Goal: Use online tool/utility: Use online tool/utility

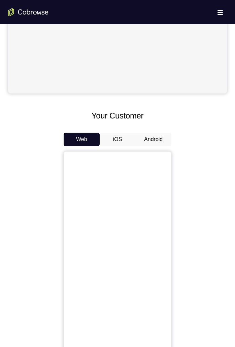
scroll to position [224, 0]
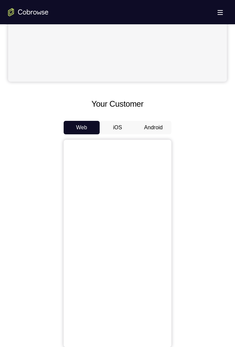
click at [156, 128] on button "Android" at bounding box center [154, 127] width 36 height 13
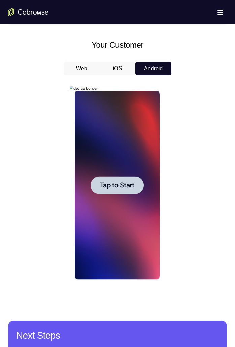
scroll to position [284, 0]
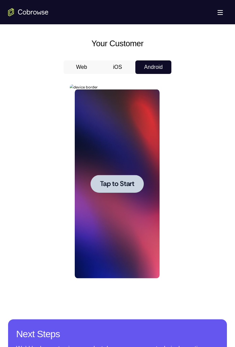
click at [119, 192] on div at bounding box center [116, 184] width 53 height 18
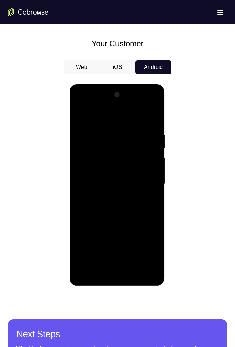
scroll to position [314, 0]
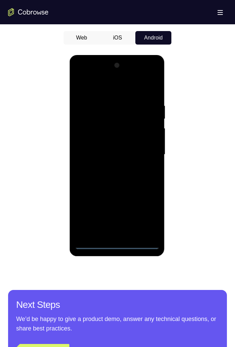
click at [119, 244] on div at bounding box center [117, 154] width 85 height 189
click at [149, 212] on div at bounding box center [117, 154] width 85 height 189
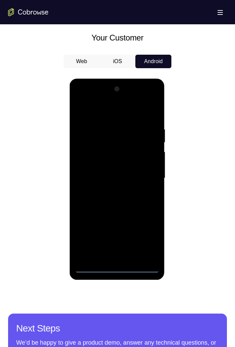
scroll to position [282, 0]
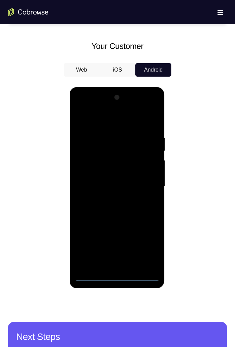
click at [137, 122] on div at bounding box center [117, 186] width 85 height 189
click at [147, 185] on div at bounding box center [117, 186] width 85 height 189
click at [112, 269] on div at bounding box center [117, 186] width 85 height 189
click at [143, 179] on div at bounding box center [117, 186] width 85 height 189
click at [116, 241] on div at bounding box center [117, 186] width 85 height 189
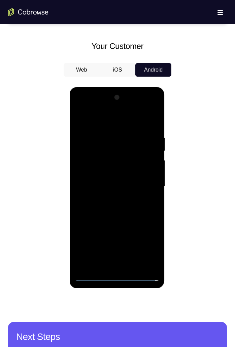
click at [85, 239] on div at bounding box center [117, 186] width 85 height 189
click at [152, 240] on div at bounding box center [117, 186] width 85 height 189
click at [150, 241] on div at bounding box center [117, 186] width 85 height 189
click at [99, 226] on div at bounding box center [117, 186] width 85 height 189
click at [106, 225] on div at bounding box center [117, 186] width 85 height 189
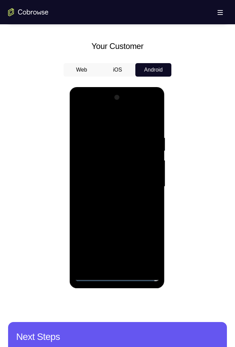
click at [122, 226] on div at bounding box center [117, 186] width 85 height 189
click at [121, 228] on div at bounding box center [117, 186] width 85 height 189
click at [146, 226] on div at bounding box center [117, 186] width 85 height 189
click at [112, 239] on div at bounding box center [117, 186] width 85 height 189
click at [109, 242] on div at bounding box center [117, 186] width 85 height 189
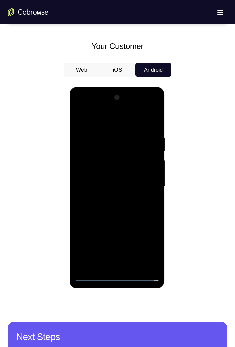
click at [107, 225] on div at bounding box center [117, 186] width 85 height 189
click at [98, 229] on div at bounding box center [117, 186] width 85 height 189
click at [133, 251] on div at bounding box center [117, 186] width 85 height 189
click at [133, 253] on div at bounding box center [117, 186] width 85 height 189
click at [79, 266] on div at bounding box center [117, 186] width 85 height 189
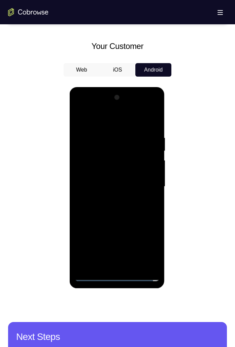
click at [105, 240] on div at bounding box center [117, 186] width 85 height 189
click at [102, 240] on div at bounding box center [117, 186] width 85 height 189
click at [136, 166] on div at bounding box center [117, 186] width 85 height 189
click at [133, 252] on div at bounding box center [117, 186] width 85 height 189
click at [91, 254] on div at bounding box center [117, 186] width 85 height 189
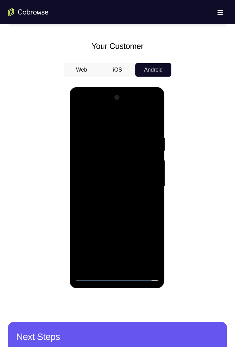
click at [129, 226] on div at bounding box center [117, 186] width 85 height 189
click at [135, 254] on div at bounding box center [117, 186] width 85 height 189
click at [95, 254] on div at bounding box center [117, 186] width 85 height 189
click at [130, 228] on div at bounding box center [117, 186] width 85 height 189
click at [78, 268] on div at bounding box center [117, 186] width 85 height 189
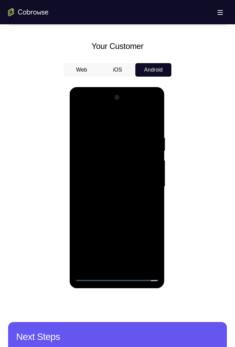
click at [78, 240] on div at bounding box center [117, 186] width 85 height 189
click at [88, 225] on div at bounding box center [117, 186] width 85 height 189
click at [157, 227] on div at bounding box center [117, 186] width 85 height 189
click at [156, 226] on div at bounding box center [117, 186] width 85 height 189
click at [137, 225] on div at bounding box center [117, 186] width 85 height 189
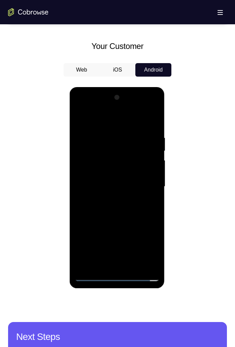
click at [143, 186] on div at bounding box center [117, 186] width 85 height 189
click at [137, 210] on div at bounding box center [117, 186] width 85 height 189
click at [140, 220] on div at bounding box center [117, 186] width 85 height 189
click at [134, 266] on div at bounding box center [117, 186] width 85 height 189
click at [133, 225] on div at bounding box center [117, 186] width 85 height 189
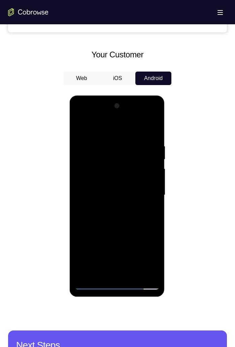
scroll to position [273, 0]
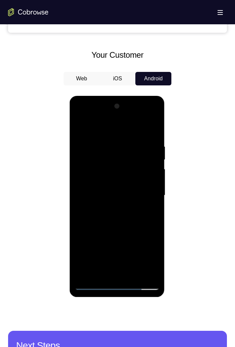
click at [83, 125] on div at bounding box center [117, 195] width 85 height 189
click at [100, 274] on div at bounding box center [117, 195] width 85 height 189
click at [128, 126] on div at bounding box center [117, 195] width 85 height 189
click at [98, 145] on div at bounding box center [117, 195] width 85 height 189
click at [82, 190] on div at bounding box center [117, 195] width 85 height 189
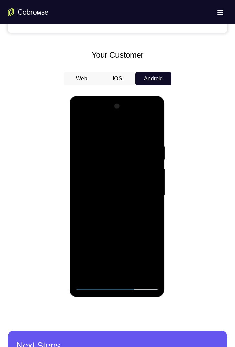
click at [151, 185] on div at bounding box center [117, 195] width 85 height 189
click at [151, 190] on div at bounding box center [117, 195] width 85 height 189
click at [156, 109] on div at bounding box center [117, 195] width 85 height 189
click at [79, 126] on div at bounding box center [117, 195] width 85 height 189
click at [100, 147] on div at bounding box center [117, 195] width 85 height 189
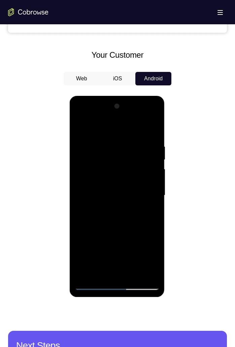
click at [79, 129] on div at bounding box center [117, 195] width 85 height 189
click at [86, 215] on div at bounding box center [117, 195] width 85 height 189
click at [132, 275] on div at bounding box center [117, 195] width 85 height 189
click at [126, 196] on div at bounding box center [117, 195] width 85 height 189
click at [144, 228] on div at bounding box center [117, 195] width 85 height 189
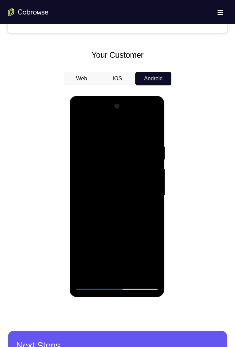
click at [146, 231] on div at bounding box center [117, 195] width 85 height 189
click at [120, 238] on div at bounding box center [117, 195] width 85 height 189
click at [98, 234] on div at bounding box center [117, 195] width 85 height 189
click at [116, 248] on div at bounding box center [117, 195] width 85 height 189
click at [145, 234] on div at bounding box center [117, 195] width 85 height 189
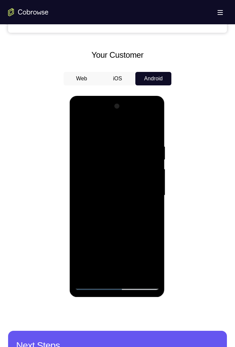
click at [141, 251] on div at bounding box center [117, 195] width 85 height 189
click at [147, 234] on div at bounding box center [117, 195] width 85 height 189
click at [146, 236] on div at bounding box center [117, 195] width 85 height 189
click at [130, 274] on div at bounding box center [117, 195] width 85 height 189
click at [129, 235] on div at bounding box center [117, 195] width 85 height 189
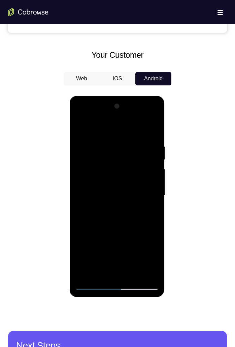
click at [111, 248] on div at bounding box center [117, 195] width 85 height 189
click at [136, 235] on div at bounding box center [117, 195] width 85 height 189
click at [111, 235] on div at bounding box center [117, 195] width 85 height 189
click at [96, 235] on div at bounding box center [117, 195] width 85 height 189
click at [127, 274] on div at bounding box center [117, 195] width 85 height 189
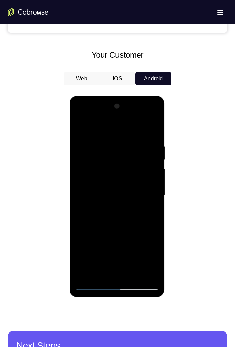
click at [116, 249] on div at bounding box center [117, 195] width 85 height 189
click at [108, 236] on div at bounding box center [117, 195] width 85 height 189
click at [153, 260] on div at bounding box center [117, 195] width 85 height 189
click at [99, 234] on div at bounding box center [117, 195] width 85 height 189
click at [106, 235] on div at bounding box center [117, 195] width 85 height 189
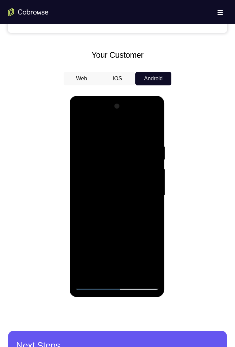
click at [141, 262] on div at bounding box center [117, 195] width 85 height 189
click at [93, 249] on div at bounding box center [117, 195] width 85 height 189
click at [131, 273] on div at bounding box center [117, 195] width 85 height 189
click at [141, 260] on div at bounding box center [117, 195] width 85 height 189
click at [129, 237] on div at bounding box center [117, 195] width 85 height 189
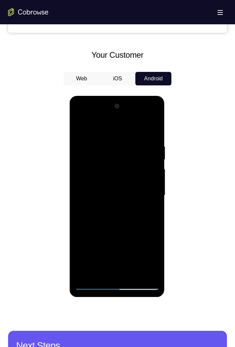
click at [134, 261] on div at bounding box center [117, 195] width 85 height 189
click at [104, 248] on div at bounding box center [117, 195] width 85 height 189
click at [78, 250] on div at bounding box center [117, 195] width 85 height 189
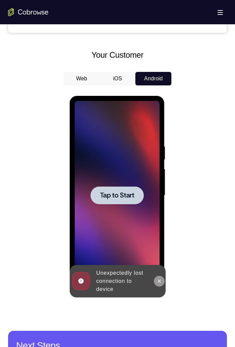
click at [155, 278] on button at bounding box center [159, 281] width 11 height 11
click at [122, 202] on div at bounding box center [116, 195] width 53 height 18
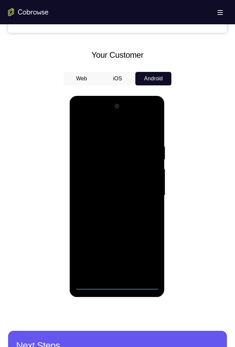
click at [117, 281] on div at bounding box center [117, 195] width 85 height 189
click at [117, 284] on div at bounding box center [117, 195] width 85 height 189
click at [117, 286] on div at bounding box center [117, 195] width 85 height 189
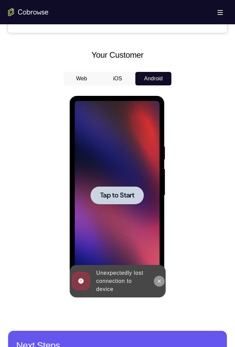
click at [157, 280] on icon at bounding box center [159, 280] width 5 height 5
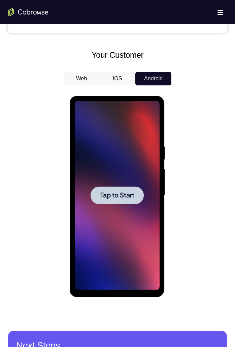
click at [105, 208] on div at bounding box center [117, 195] width 85 height 189
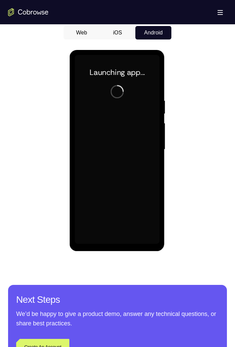
scroll to position [320, 0]
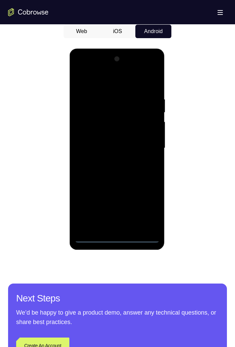
click at [119, 239] on div at bounding box center [117, 148] width 85 height 189
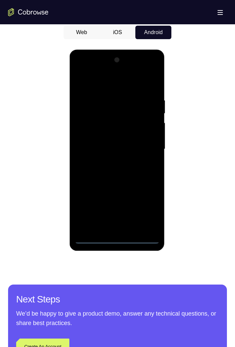
click at [151, 207] on div at bounding box center [117, 149] width 85 height 189
click at [123, 82] on div at bounding box center [117, 149] width 85 height 189
click at [143, 148] on div at bounding box center [117, 149] width 85 height 189
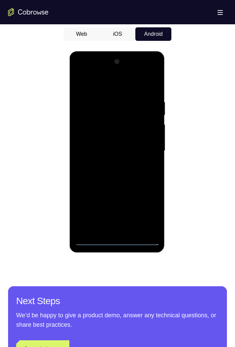
scroll to position [318, 0]
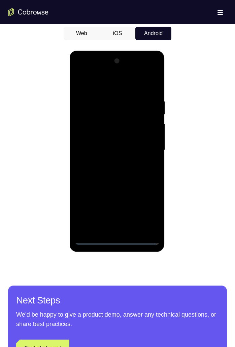
click at [109, 161] on div at bounding box center [117, 150] width 85 height 189
click at [135, 144] on div at bounding box center [117, 150] width 85 height 189
click at [115, 205] on div at bounding box center [117, 150] width 85 height 189
click at [85, 205] on div at bounding box center [117, 150] width 85 height 189
click at [149, 201] on div at bounding box center [117, 150] width 85 height 189
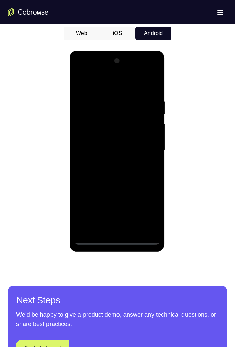
click at [149, 203] on div at bounding box center [117, 150] width 85 height 189
click at [99, 190] on div at bounding box center [117, 150] width 85 height 189
click at [105, 190] on div at bounding box center [117, 150] width 85 height 189
click at [121, 191] on div at bounding box center [117, 150] width 85 height 189
click at [120, 192] on div at bounding box center [117, 150] width 85 height 189
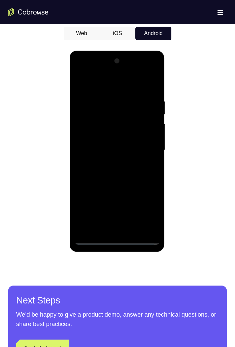
click at [148, 188] on div at bounding box center [117, 150] width 85 height 189
click at [111, 205] on div at bounding box center [117, 150] width 85 height 189
click at [109, 205] on div at bounding box center [117, 150] width 85 height 189
click at [140, 204] on div at bounding box center [117, 150] width 85 height 189
click at [97, 193] on div at bounding box center [117, 150] width 85 height 189
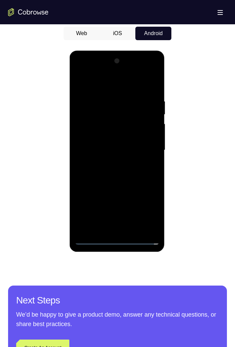
click at [106, 191] on div at bounding box center [117, 150] width 85 height 189
click at [95, 190] on div at bounding box center [117, 150] width 85 height 189
click at [131, 214] on div at bounding box center [117, 150] width 85 height 189
click at [132, 215] on div at bounding box center [117, 150] width 85 height 189
click at [79, 228] on div at bounding box center [117, 150] width 85 height 189
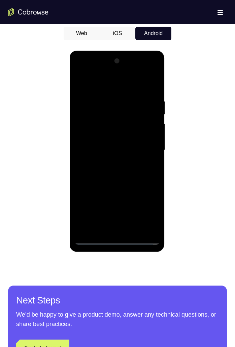
click at [106, 203] on div at bounding box center [117, 150] width 85 height 189
click at [132, 133] on div at bounding box center [117, 150] width 85 height 189
click at [132, 216] on div at bounding box center [117, 150] width 85 height 189
click at [92, 217] on div at bounding box center [117, 150] width 85 height 189
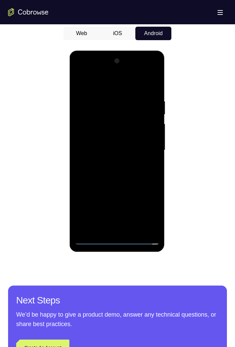
click at [127, 193] on div at bounding box center [117, 150] width 85 height 189
click at [136, 217] on div at bounding box center [117, 150] width 85 height 189
click at [89, 215] on div at bounding box center [117, 150] width 85 height 189
click at [129, 192] on div at bounding box center [117, 150] width 85 height 189
click at [83, 227] on div at bounding box center [117, 150] width 85 height 189
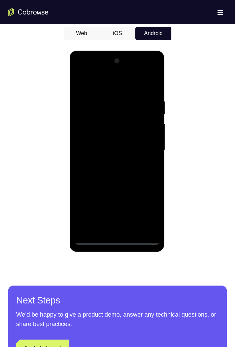
click at [77, 203] on div at bounding box center [117, 150] width 85 height 189
click at [87, 188] on div at bounding box center [117, 150] width 85 height 189
click at [153, 191] on div at bounding box center [117, 150] width 85 height 189
click at [153, 190] on div at bounding box center [117, 150] width 85 height 189
click at [140, 191] on div at bounding box center [117, 150] width 85 height 189
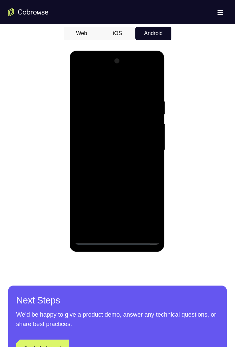
click at [143, 150] on div at bounding box center [117, 150] width 85 height 189
click at [134, 177] on div at bounding box center [117, 150] width 85 height 189
click at [112, 206] on div at bounding box center [117, 150] width 85 height 189
click at [138, 183] on div at bounding box center [117, 150] width 85 height 189
click at [134, 230] on div at bounding box center [117, 150] width 85 height 189
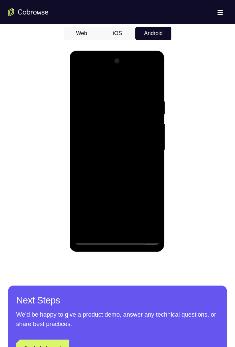
click at [126, 185] on div at bounding box center [117, 150] width 85 height 189
click at [140, 147] on div at bounding box center [117, 150] width 85 height 189
click at [144, 187] on div at bounding box center [117, 150] width 85 height 189
click at [145, 184] on div at bounding box center [117, 150] width 85 height 189
click at [121, 191] on div at bounding box center [117, 150] width 85 height 189
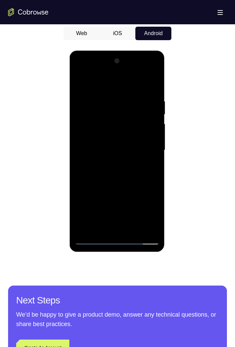
click at [99, 192] on div at bounding box center [117, 150] width 85 height 189
click at [117, 203] on div at bounding box center [117, 150] width 85 height 189
click at [147, 189] on div at bounding box center [117, 150] width 85 height 189
click at [142, 205] on div at bounding box center [117, 150] width 85 height 189
click at [146, 188] on div at bounding box center [117, 150] width 85 height 189
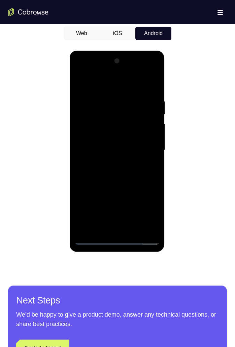
click at [145, 190] on div at bounding box center [117, 150] width 85 height 189
click at [129, 230] on div at bounding box center [117, 150] width 85 height 189
click at [128, 192] on div at bounding box center [117, 150] width 85 height 189
click at [110, 205] on div at bounding box center [117, 150] width 85 height 189
click at [136, 191] on div at bounding box center [117, 150] width 85 height 189
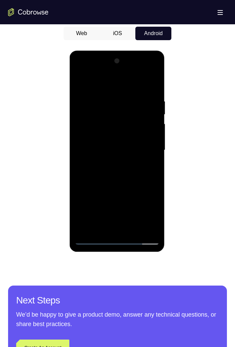
click at [112, 191] on div at bounding box center [117, 150] width 85 height 189
click at [97, 190] on div at bounding box center [117, 150] width 85 height 189
click at [125, 227] on div at bounding box center [117, 150] width 85 height 189
click at [118, 204] on div at bounding box center [117, 150] width 85 height 189
click at [101, 190] on div at bounding box center [117, 150] width 85 height 189
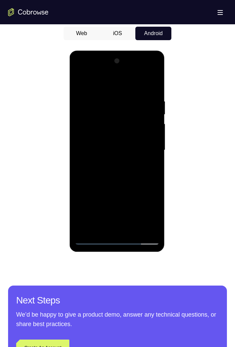
click at [107, 191] on div at bounding box center [117, 150] width 85 height 189
click at [142, 218] on div at bounding box center [117, 150] width 85 height 189
click at [92, 205] on div at bounding box center [117, 150] width 85 height 189
click at [119, 178] on div at bounding box center [117, 150] width 85 height 189
click at [141, 215] on div at bounding box center [117, 150] width 85 height 189
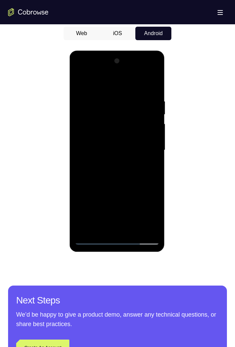
click at [128, 190] on div at bounding box center [117, 150] width 85 height 189
click at [133, 216] on div at bounding box center [117, 150] width 85 height 189
click at [102, 203] on div at bounding box center [117, 150] width 85 height 189
click at [82, 203] on div at bounding box center [117, 150] width 85 height 189
click at [125, 231] on div at bounding box center [117, 150] width 85 height 189
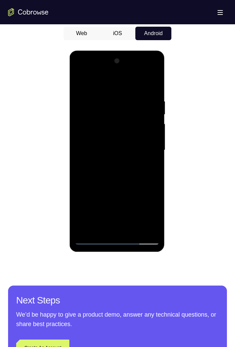
click at [100, 229] on div at bounding box center [117, 150] width 85 height 189
click at [154, 188] on div at bounding box center [117, 150] width 85 height 189
click at [153, 189] on div at bounding box center [117, 150] width 85 height 189
click at [134, 188] on div at bounding box center [117, 150] width 85 height 189
click at [150, 162] on div at bounding box center [117, 150] width 85 height 189
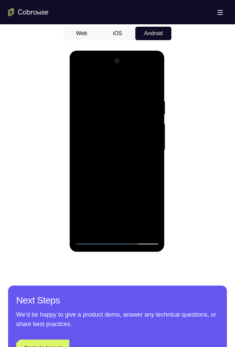
click at [143, 122] on div at bounding box center [117, 150] width 85 height 189
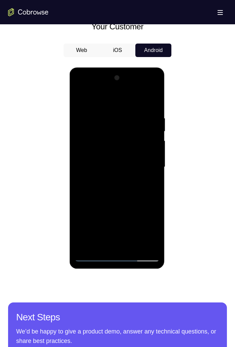
click at [147, 196] on div at bounding box center [117, 167] width 85 height 189
click at [137, 206] on div at bounding box center [117, 167] width 85 height 189
click at [123, 231] on div at bounding box center [117, 167] width 85 height 189
click at [84, 218] on div at bounding box center [117, 167] width 85 height 189
click at [93, 235] on div at bounding box center [117, 167] width 85 height 189
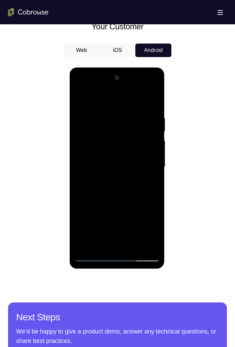
click at [98, 209] on div at bounding box center [117, 167] width 85 height 189
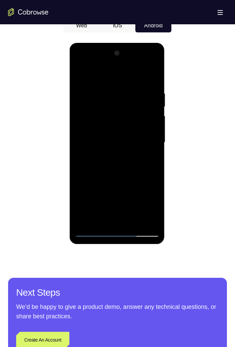
click at [129, 221] on div at bounding box center [117, 142] width 85 height 189
click at [143, 197] on div at bounding box center [117, 142] width 85 height 189
click at [147, 180] on div at bounding box center [117, 142] width 85 height 189
click at [132, 218] on div at bounding box center [117, 142] width 85 height 189
click at [133, 209] on div at bounding box center [117, 142] width 85 height 189
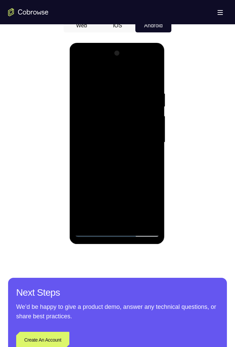
click at [84, 194] on div at bounding box center [117, 142] width 85 height 189
click at [132, 195] on div at bounding box center [117, 142] width 85 height 189
click at [119, 181] on div at bounding box center [117, 142] width 85 height 189
click at [84, 197] on div at bounding box center [117, 142] width 85 height 189
click at [119, 195] on div at bounding box center [117, 142] width 85 height 189
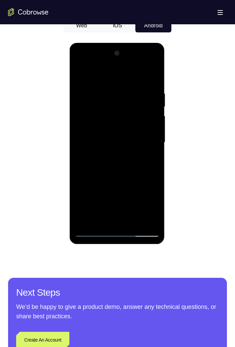
click at [85, 195] on div at bounding box center [117, 142] width 85 height 189
click at [156, 208] on div at bounding box center [117, 142] width 85 height 189
click at [155, 210] on div at bounding box center [117, 142] width 85 height 189
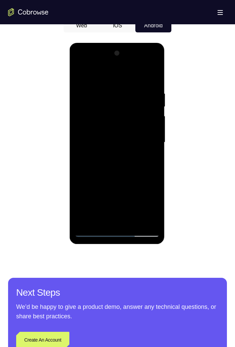
click at [155, 211] on div at bounding box center [117, 142] width 85 height 189
click at [124, 196] on div at bounding box center [117, 142] width 85 height 189
click at [146, 181] on div at bounding box center [117, 142] width 85 height 189
click at [103, 186] on div at bounding box center [117, 142] width 85 height 189
click at [85, 197] on div at bounding box center [117, 142] width 85 height 189
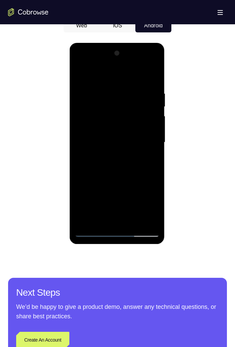
click at [118, 198] on div at bounding box center [117, 142] width 85 height 189
click at [84, 199] on div at bounding box center [117, 142] width 85 height 189
click at [132, 207] on div at bounding box center [117, 142] width 85 height 189
click at [135, 196] on div at bounding box center [117, 142] width 85 height 189
click at [119, 181] on div at bounding box center [117, 142] width 85 height 189
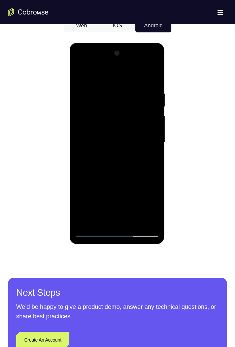
click at [85, 195] on div at bounding box center [117, 142] width 85 height 189
click at [127, 220] on div at bounding box center [117, 142] width 85 height 189
click at [141, 194] on div at bounding box center [117, 142] width 85 height 189
click at [129, 180] on div at bounding box center [117, 142] width 85 height 189
click at [124, 185] on div at bounding box center [117, 142] width 85 height 189
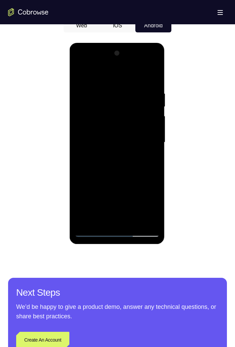
click at [136, 183] on div at bounding box center [117, 142] width 85 height 189
click at [105, 183] on div at bounding box center [117, 142] width 85 height 189
click at [97, 186] on div at bounding box center [117, 142] width 85 height 189
click at [125, 211] on div at bounding box center [117, 142] width 85 height 189
click at [83, 198] on div at bounding box center [117, 142] width 85 height 189
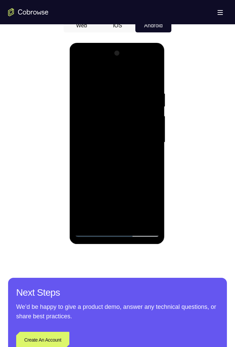
click at [126, 220] on div at bounding box center [117, 142] width 85 height 189
click at [99, 221] on div at bounding box center [117, 142] width 85 height 189
click at [90, 180] on div at bounding box center [117, 142] width 85 height 189
click at [90, 179] on div at bounding box center [117, 142] width 85 height 189
click at [82, 184] on div at bounding box center [117, 142] width 85 height 189
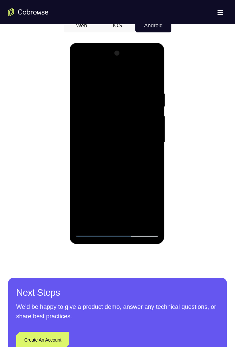
click at [150, 153] on div at bounding box center [117, 142] width 85 height 189
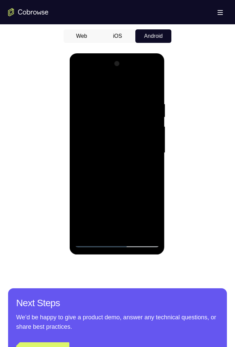
scroll to position [319, 0]
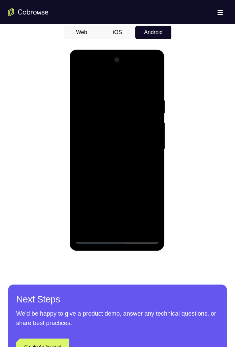
click at [82, 79] on div at bounding box center [117, 149] width 85 height 189
click at [81, 82] on div at bounding box center [117, 149] width 85 height 189
click at [103, 227] on div at bounding box center [117, 149] width 85 height 189
click at [128, 79] on div at bounding box center [117, 149] width 85 height 189
click at [97, 101] on div at bounding box center [117, 149] width 85 height 189
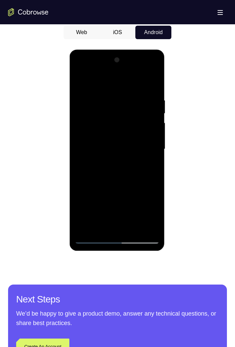
click at [82, 143] on div at bounding box center [117, 149] width 85 height 189
click at [81, 145] on div at bounding box center [117, 149] width 85 height 189
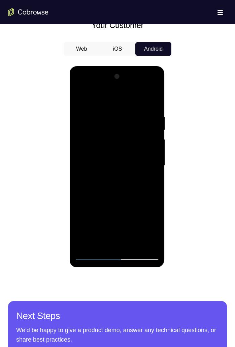
scroll to position [303, 0]
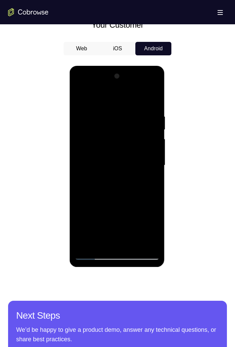
click at [112, 175] on div at bounding box center [117, 165] width 85 height 189
click at [154, 78] on div at bounding box center [117, 165] width 85 height 189
click at [80, 95] on div at bounding box center [117, 165] width 85 height 189
click at [105, 142] on div at bounding box center [117, 165] width 85 height 189
click at [81, 95] on div at bounding box center [117, 165] width 85 height 189
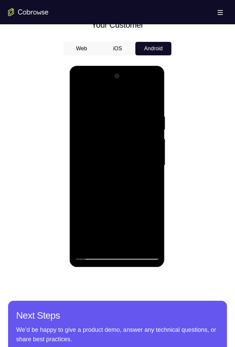
click at [104, 174] on div at bounding box center [117, 165] width 85 height 189
click at [80, 96] on div at bounding box center [117, 165] width 85 height 189
click at [152, 98] on div at bounding box center [117, 165] width 85 height 189
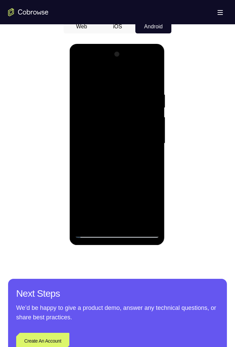
scroll to position [315, 0]
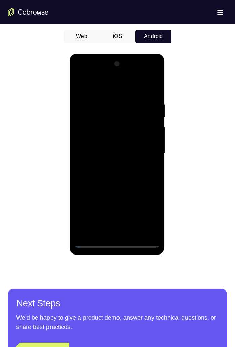
click at [134, 232] on div at bounding box center [117, 153] width 85 height 189
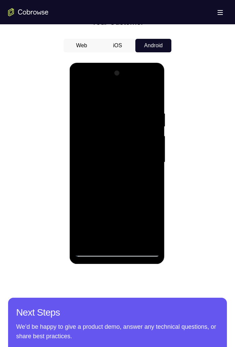
scroll to position [301, 0]
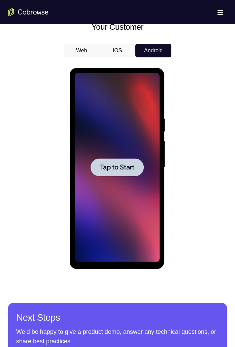
click at [124, 164] on span "Tap to Start" at bounding box center [117, 167] width 34 height 7
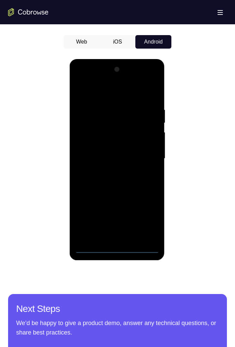
scroll to position [341, 0]
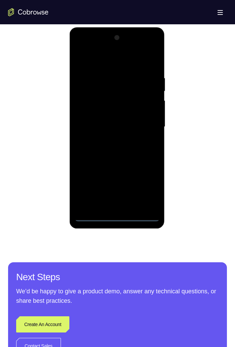
click at [118, 215] on div at bounding box center [117, 126] width 85 height 189
click at [146, 184] on div at bounding box center [117, 126] width 85 height 189
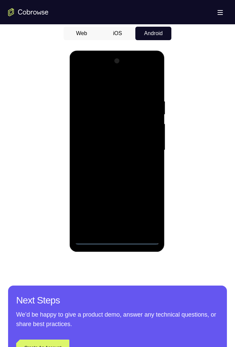
click at [134, 78] on div at bounding box center [117, 150] width 85 height 189
click at [122, 87] on div at bounding box center [117, 150] width 85 height 189
click at [55, 233] on div at bounding box center [117, 149] width 219 height 207
click at [55, 238] on div at bounding box center [117, 149] width 219 height 207
click at [54, 237] on div at bounding box center [117, 149] width 219 height 207
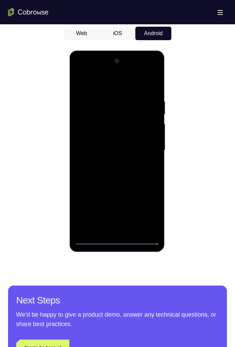
click at [145, 149] on div at bounding box center [117, 150] width 85 height 189
click at [55, 235] on div at bounding box center [117, 149] width 219 height 207
click at [110, 229] on div at bounding box center [117, 150] width 85 height 189
click at [143, 144] on div at bounding box center [117, 150] width 85 height 189
click at [115, 204] on div at bounding box center [117, 150] width 85 height 189
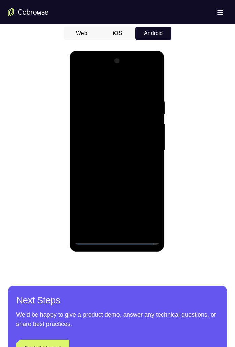
click at [84, 205] on div at bounding box center [117, 150] width 85 height 189
click at [150, 203] on div at bounding box center [117, 150] width 85 height 189
click at [149, 204] on div at bounding box center [117, 150] width 85 height 189
click at [98, 191] on div at bounding box center [117, 150] width 85 height 189
click at [108, 191] on div at bounding box center [117, 150] width 85 height 189
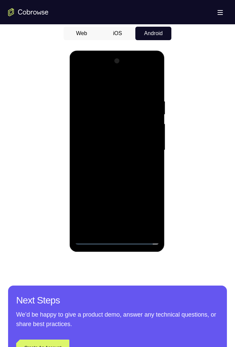
click at [121, 192] on div at bounding box center [117, 150] width 85 height 189
click at [121, 191] on div at bounding box center [117, 150] width 85 height 189
click at [146, 191] on div at bounding box center [117, 150] width 85 height 189
click at [112, 205] on div at bounding box center [117, 150] width 85 height 189
click at [112, 204] on div at bounding box center [117, 150] width 85 height 189
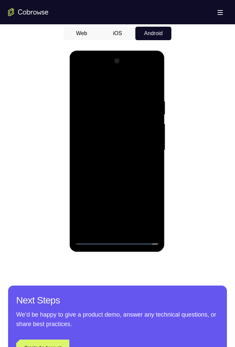
click at [140, 204] on div at bounding box center [117, 150] width 85 height 189
click at [94, 193] on div at bounding box center [117, 150] width 85 height 189
click at [107, 192] on div at bounding box center [117, 150] width 85 height 189
click at [96, 190] on div at bounding box center [117, 150] width 85 height 189
click at [133, 216] on div at bounding box center [117, 150] width 85 height 189
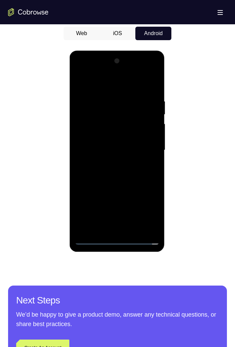
click at [133, 217] on div at bounding box center [117, 150] width 85 height 189
click at [130, 139] on div at bounding box center [117, 150] width 85 height 189
click at [133, 216] on div at bounding box center [117, 150] width 85 height 189
click at [92, 217] on div at bounding box center [117, 150] width 85 height 189
click at [129, 190] on div at bounding box center [117, 150] width 85 height 189
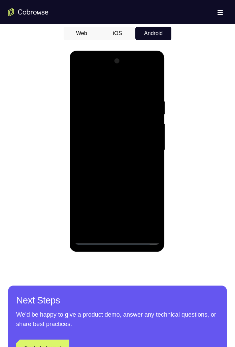
click at [134, 215] on div at bounding box center [117, 150] width 85 height 189
click at [95, 218] on div at bounding box center [117, 150] width 85 height 189
click at [128, 188] on div at bounding box center [117, 150] width 85 height 189
click at [88, 177] on div at bounding box center [117, 150] width 85 height 189
click at [158, 180] on div at bounding box center [117, 150] width 85 height 189
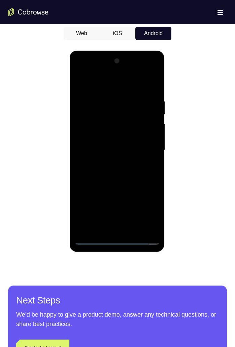
click at [156, 179] on div at bounding box center [117, 150] width 85 height 189
click at [138, 181] on div at bounding box center [117, 150] width 85 height 189
click at [144, 150] on div at bounding box center [117, 150] width 85 height 189
click at [145, 171] on div at bounding box center [117, 150] width 85 height 189
click at [134, 179] on div at bounding box center [117, 150] width 85 height 189
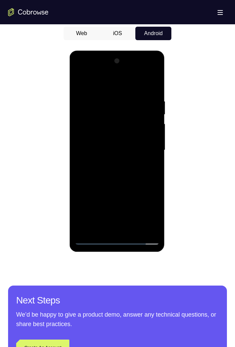
click at [136, 233] on div at bounding box center [117, 150] width 85 height 189
click at [127, 185] on div at bounding box center [117, 150] width 85 height 189
click at [143, 131] on div at bounding box center [117, 150] width 85 height 189
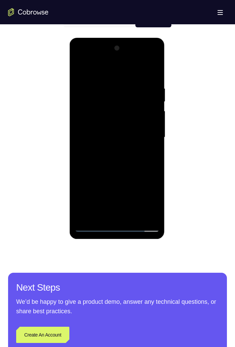
scroll to position [330, 0]
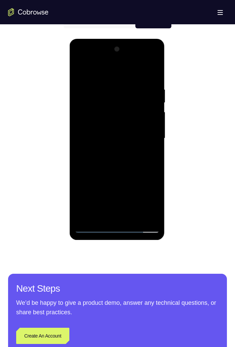
click at [129, 171] on div at bounding box center [117, 138] width 85 height 189
click at [133, 172] on div at bounding box center [117, 138] width 85 height 189
click at [109, 205] on div at bounding box center [117, 138] width 85 height 189
click at [124, 175] on div at bounding box center [117, 138] width 85 height 189
click at [93, 202] on div at bounding box center [117, 138] width 85 height 189
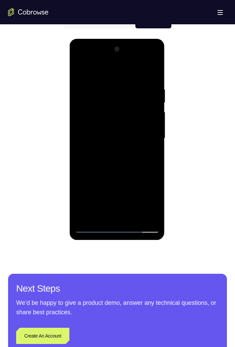
click at [101, 179] on div at bounding box center [117, 138] width 85 height 189
click at [102, 176] on div at bounding box center [117, 138] width 85 height 189
click at [100, 178] on div at bounding box center [117, 138] width 85 height 189
click at [153, 203] on div at bounding box center [117, 138] width 85 height 189
click at [153, 204] on div at bounding box center [117, 138] width 85 height 189
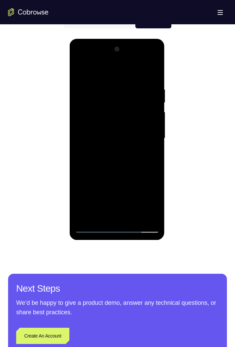
click at [153, 204] on div at bounding box center [117, 138] width 85 height 189
click at [118, 178] on div at bounding box center [117, 138] width 85 height 189
click at [92, 204] on div at bounding box center [117, 138] width 85 height 189
click at [97, 177] on div at bounding box center [117, 138] width 85 height 189
click at [95, 179] on div at bounding box center [117, 138] width 85 height 189
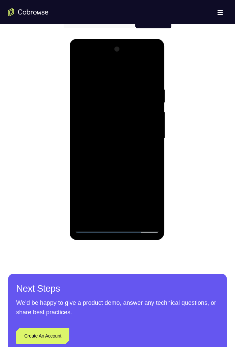
click at [125, 218] on div at bounding box center [117, 138] width 85 height 189
click at [127, 203] on div at bounding box center [117, 138] width 85 height 189
click at [136, 178] on div at bounding box center [117, 138] width 85 height 189
click at [111, 180] on div at bounding box center [117, 138] width 85 height 189
click at [95, 179] on div at bounding box center [117, 138] width 85 height 189
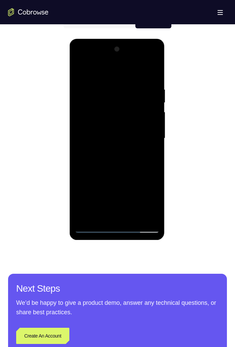
click at [118, 182] on div at bounding box center [117, 138] width 85 height 189
click at [95, 182] on div at bounding box center [117, 138] width 85 height 189
click at [99, 169] on div at bounding box center [117, 138] width 85 height 189
click at [129, 179] on div at bounding box center [117, 138] width 85 height 189
click at [123, 205] on div at bounding box center [117, 138] width 85 height 189
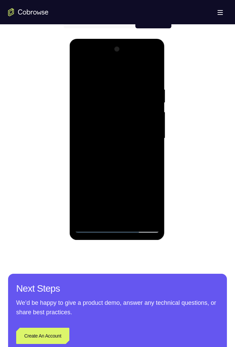
click at [89, 177] on div at bounding box center [117, 138] width 85 height 189
click at [146, 177] on div at bounding box center [117, 138] width 85 height 189
click at [123, 204] on div at bounding box center [117, 138] width 85 height 189
click at [84, 191] on div at bounding box center [117, 138] width 85 height 189
click at [100, 167] on div at bounding box center [117, 138] width 85 height 189
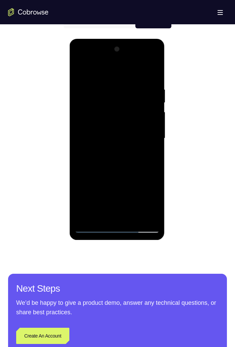
click at [125, 192] on div at bounding box center [117, 138] width 85 height 189
click at [84, 192] on div at bounding box center [117, 138] width 85 height 189
click at [113, 190] on div at bounding box center [117, 138] width 85 height 189
click at [82, 190] on div at bounding box center [117, 138] width 85 height 189
click at [114, 178] on div at bounding box center [117, 138] width 85 height 189
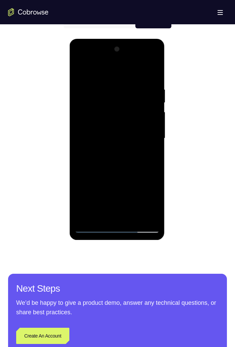
click at [140, 176] on div at bounding box center [117, 138] width 85 height 189
click at [128, 217] on div at bounding box center [117, 138] width 85 height 189
click at [84, 191] on div at bounding box center [117, 138] width 85 height 189
click at [124, 192] on div at bounding box center [117, 138] width 85 height 189
click at [144, 181] on div at bounding box center [117, 138] width 85 height 189
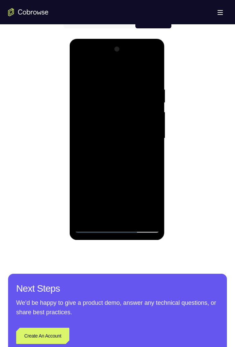
click at [123, 217] on div at bounding box center [117, 138] width 85 height 189
click at [149, 154] on div at bounding box center [117, 138] width 85 height 189
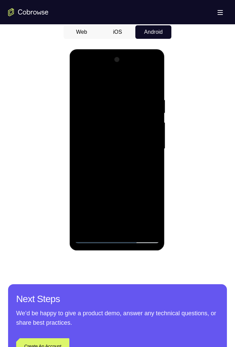
scroll to position [311, 0]
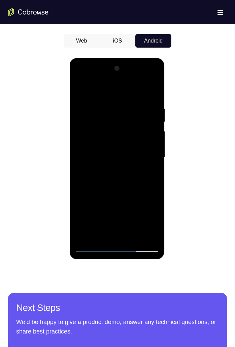
click at [143, 137] on div at bounding box center [117, 157] width 85 height 189
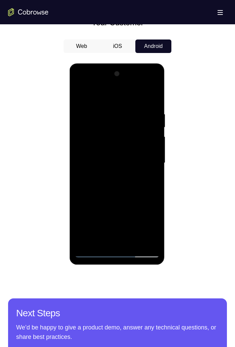
click at [146, 200] on div at bounding box center [117, 162] width 85 height 189
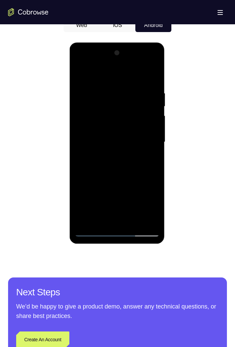
scroll to position [331, 0]
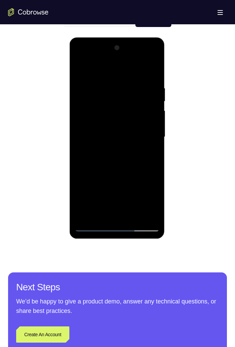
click at [133, 201] on div at bounding box center [117, 137] width 85 height 189
click at [85, 187] on div at bounding box center [117, 137] width 85 height 189
click at [122, 176] on div at bounding box center [117, 137] width 85 height 189
click at [141, 177] on div at bounding box center [117, 137] width 85 height 189
click at [124, 204] on div at bounding box center [117, 137] width 85 height 189
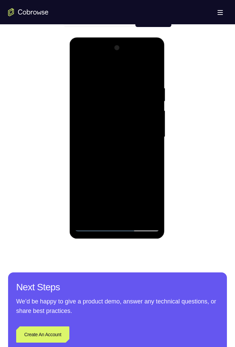
click at [147, 172] on div at bounding box center [117, 137] width 85 height 189
click at [132, 199] on div at bounding box center [117, 137] width 85 height 189
click at [119, 177] on div at bounding box center [117, 137] width 85 height 189
click at [97, 180] on div at bounding box center [117, 137] width 85 height 189
click at [96, 179] on div at bounding box center [117, 137] width 85 height 189
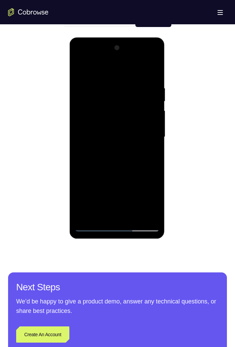
click at [151, 202] on div at bounding box center [117, 137] width 85 height 189
click at [137, 178] on div at bounding box center [117, 137] width 85 height 189
click at [118, 153] on div at bounding box center [117, 137] width 85 height 189
click at [122, 217] on div at bounding box center [117, 137] width 85 height 189
click at [134, 203] on div at bounding box center [117, 137] width 85 height 189
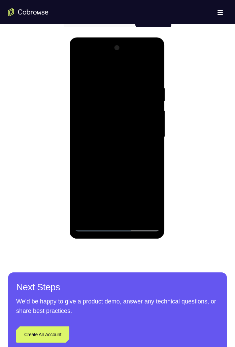
click at [84, 191] on div at bounding box center [117, 137] width 85 height 189
click at [121, 177] on div at bounding box center [117, 137] width 85 height 189
click at [137, 176] on div at bounding box center [117, 137] width 85 height 189
click at [104, 176] on div at bounding box center [117, 137] width 85 height 189
click at [96, 177] on div at bounding box center [117, 137] width 85 height 189
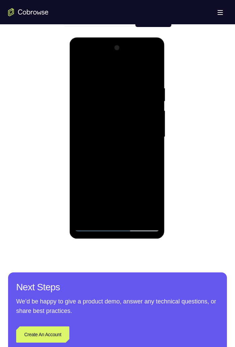
click at [125, 205] on div at bounding box center [117, 137] width 85 height 189
click at [82, 191] on div at bounding box center [117, 137] width 85 height 189
click at [117, 189] on div at bounding box center [117, 137] width 85 height 189
click at [83, 190] on div at bounding box center [117, 137] width 85 height 189
click at [100, 168] on div at bounding box center [117, 137] width 85 height 189
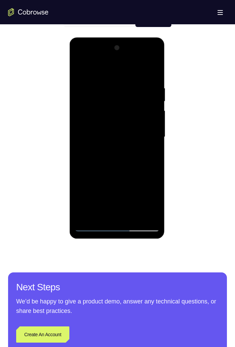
click at [141, 201] on div at bounding box center [117, 137] width 85 height 189
click at [85, 188] on div at bounding box center [117, 137] width 85 height 189
click at [91, 206] on div at bounding box center [117, 137] width 85 height 189
click at [95, 177] on div at bounding box center [117, 137] width 85 height 189
click at [116, 214] on div at bounding box center [117, 137] width 85 height 189
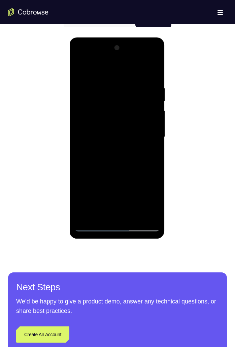
click at [141, 191] on div at bounding box center [117, 137] width 85 height 189
click at [125, 203] on div at bounding box center [117, 137] width 85 height 189
click at [104, 177] on div at bounding box center [117, 137] width 85 height 189
click at [118, 214] on div at bounding box center [117, 137] width 85 height 189
click at [139, 175] on div at bounding box center [117, 137] width 85 height 189
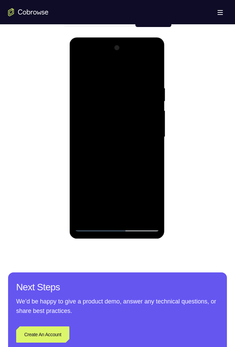
click at [153, 203] on div at bounding box center [117, 137] width 85 height 189
click at [112, 176] on div at bounding box center [117, 137] width 85 height 189
click at [125, 188] on div at bounding box center [117, 137] width 85 height 189
click at [97, 177] on div at bounding box center [117, 137] width 85 height 189
click at [114, 213] on div at bounding box center [117, 137] width 85 height 189
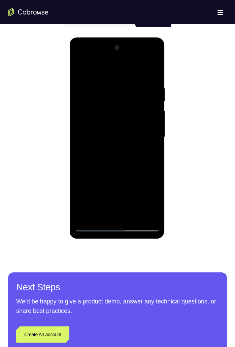
click at [92, 190] on div at bounding box center [117, 137] width 85 height 189
click at [144, 176] on div at bounding box center [117, 137] width 85 height 189
click at [129, 201] on div at bounding box center [117, 137] width 85 height 189
click at [115, 188] on div at bounding box center [117, 137] width 85 height 189
click at [123, 214] on div at bounding box center [117, 137] width 85 height 189
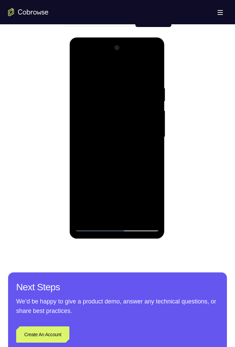
click at [99, 214] on div at bounding box center [117, 137] width 85 height 189
click at [154, 176] on div at bounding box center [117, 137] width 85 height 189
click at [107, 197] on div at bounding box center [117, 137] width 85 height 189
click at [80, 220] on div at bounding box center [117, 137] width 85 height 189
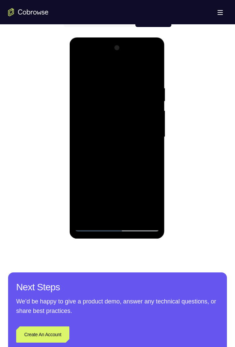
click at [129, 179] on div at bounding box center [117, 137] width 85 height 189
click at [105, 177] on div at bounding box center [117, 137] width 85 height 189
click at [128, 177] on div at bounding box center [117, 137] width 85 height 189
click at [155, 204] on div at bounding box center [117, 137] width 85 height 189
click at [153, 202] on div at bounding box center [117, 137] width 85 height 189
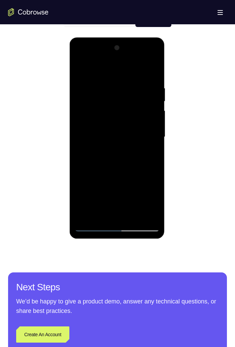
click at [152, 201] on div at bounding box center [117, 137] width 85 height 189
click at [149, 155] on div at bounding box center [117, 137] width 85 height 189
click at [133, 201] on div at bounding box center [117, 137] width 85 height 189
click at [83, 192] on div at bounding box center [117, 137] width 85 height 189
click at [102, 178] on div at bounding box center [117, 137] width 85 height 189
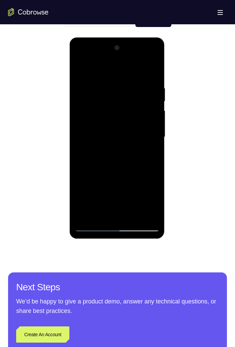
click at [82, 192] on div at bounding box center [117, 137] width 85 height 189
click at [104, 178] on div at bounding box center [117, 137] width 85 height 189
click at [137, 176] on div at bounding box center [117, 137] width 85 height 189
click at [119, 191] on div at bounding box center [117, 137] width 85 height 189
click at [84, 191] on div at bounding box center [117, 137] width 85 height 189
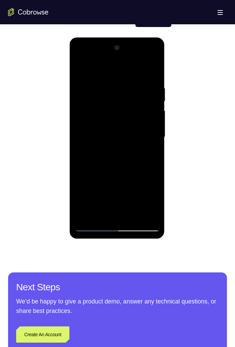
click at [97, 167] on div at bounding box center [117, 137] width 85 height 189
click at [138, 178] on div at bounding box center [117, 137] width 85 height 189
click at [125, 178] on div at bounding box center [117, 137] width 85 height 189
click at [144, 176] on div at bounding box center [117, 137] width 85 height 189
click at [129, 214] on div at bounding box center [117, 137] width 85 height 189
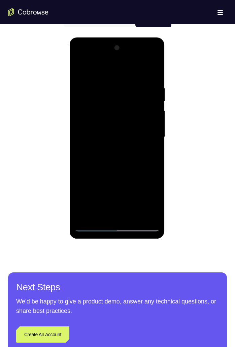
click at [134, 204] on div at bounding box center [117, 137] width 85 height 189
click at [87, 190] on div at bounding box center [117, 137] width 85 height 189
click at [123, 178] on div at bounding box center [117, 137] width 85 height 189
click at [137, 177] on div at bounding box center [117, 137] width 85 height 189
click at [124, 203] on div at bounding box center [117, 137] width 85 height 189
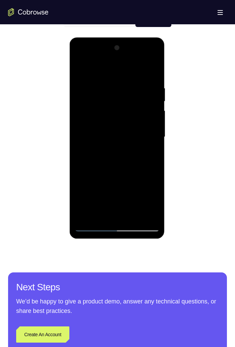
click at [145, 173] on div at bounding box center [117, 137] width 85 height 189
click at [129, 203] on div at bounding box center [117, 137] width 85 height 189
click at [83, 191] on div at bounding box center [117, 137] width 85 height 189
click at [117, 191] on div at bounding box center [117, 137] width 85 height 189
click at [83, 190] on div at bounding box center [117, 137] width 85 height 189
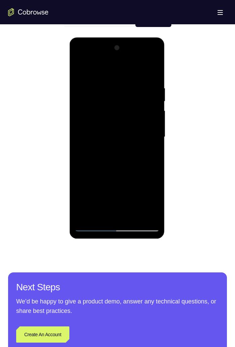
click at [119, 218] on div at bounding box center [117, 137] width 85 height 189
click at [98, 214] on div at bounding box center [117, 137] width 85 height 189
click at [136, 189] on div at bounding box center [117, 137] width 85 height 189
click at [136, 191] on div at bounding box center [117, 137] width 85 height 189
click at [156, 191] on div at bounding box center [117, 137] width 85 height 189
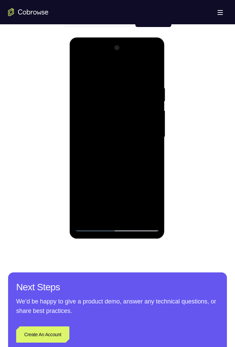
click at [150, 147] on div at bounding box center [117, 137] width 85 height 189
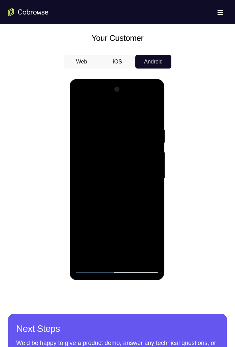
click at [80, 115] on div at bounding box center [117, 178] width 85 height 189
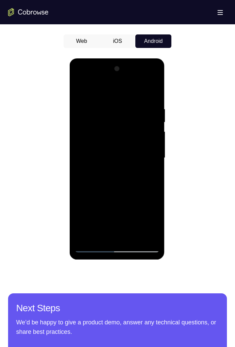
scroll to position [311, 0]
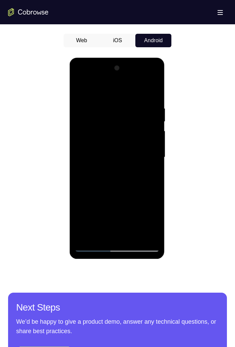
click at [84, 86] on div at bounding box center [117, 157] width 85 height 189
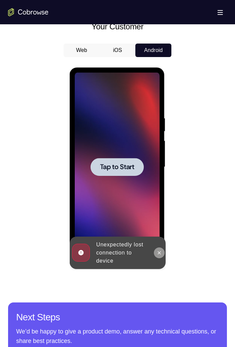
click at [157, 251] on icon at bounding box center [159, 252] width 5 height 5
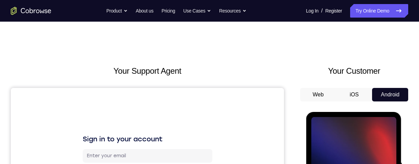
scroll to position [57, 0]
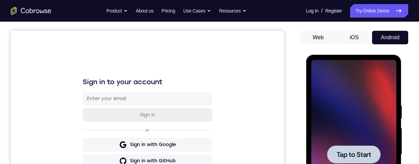
click at [235, 145] on div at bounding box center [353, 154] width 53 height 18
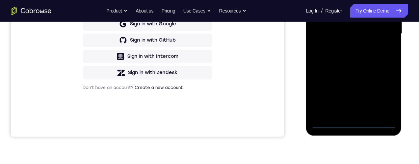
scroll to position [173, 0]
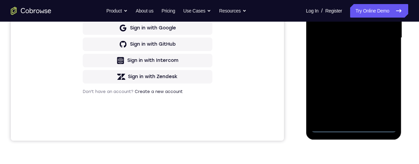
click at [235, 132] on div at bounding box center [353, 37] width 85 height 189
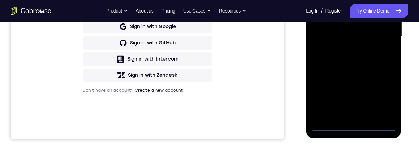
click at [235, 95] on div at bounding box center [353, 36] width 85 height 189
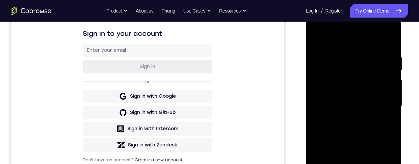
scroll to position [89, 0]
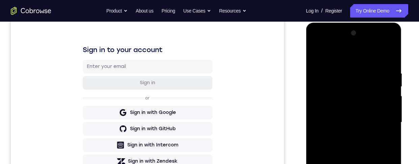
click at [235, 57] on div at bounding box center [353, 122] width 85 height 189
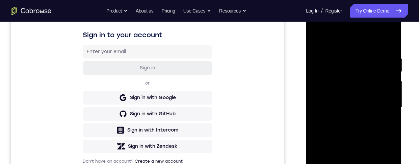
click at [235, 102] on div at bounding box center [353, 107] width 85 height 189
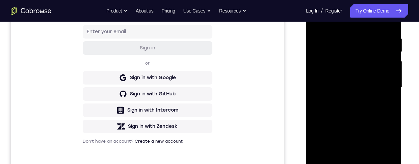
scroll to position [136, 0]
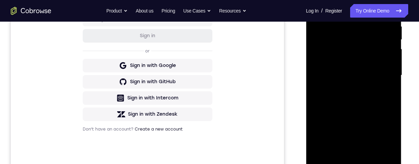
click at [235, 156] on div at bounding box center [353, 75] width 85 height 189
click at [235, 71] on div at bounding box center [353, 75] width 85 height 189
click at [235, 61] on div at bounding box center [353, 75] width 85 height 189
click at [235, 76] on div at bounding box center [353, 75] width 85 height 189
click at [235, 99] on div at bounding box center [353, 75] width 85 height 189
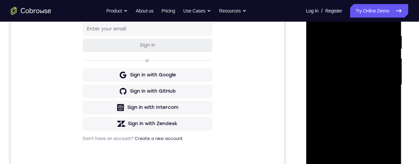
scroll to position [143, 0]
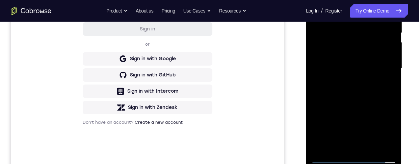
click at [235, 101] on div at bounding box center [353, 68] width 85 height 189
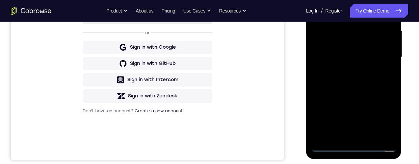
scroll to position [167, 0]
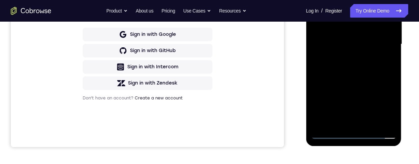
click at [235, 122] on div at bounding box center [353, 44] width 85 height 189
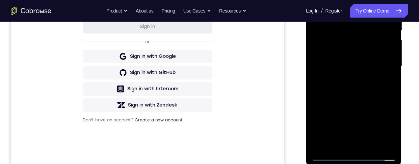
scroll to position [137, 0]
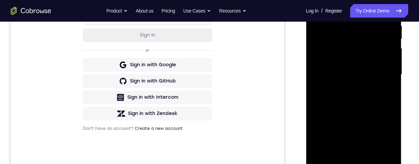
click at [235, 113] on div at bounding box center [353, 74] width 85 height 189
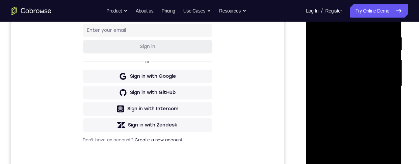
click at [235, 67] on div at bounding box center [353, 86] width 85 height 189
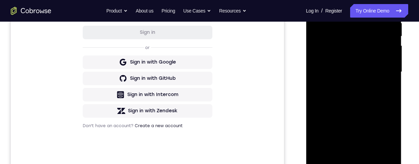
scroll to position [148, 0]
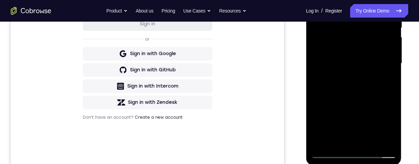
click at [235, 74] on div at bounding box center [353, 63] width 85 height 189
click at [235, 72] on div at bounding box center [353, 63] width 85 height 189
click at [235, 127] on div at bounding box center [353, 63] width 85 height 189
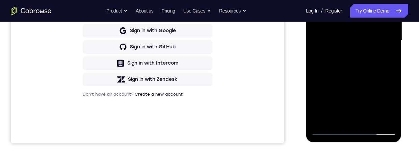
click at [235, 119] on div at bounding box center [353, 40] width 85 height 189
click at [235, 80] on div at bounding box center [353, 40] width 85 height 189
click at [235, 81] on div at bounding box center [353, 40] width 85 height 189
click at [235, 79] on div at bounding box center [353, 40] width 85 height 189
click at [235, 53] on div at bounding box center [353, 40] width 85 height 189
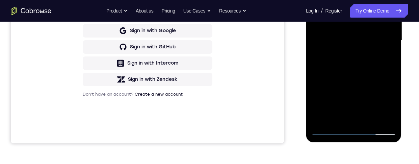
scroll to position [132, 0]
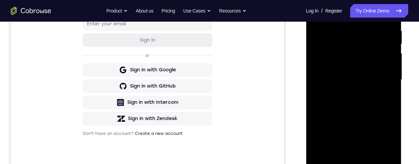
click at [235, 56] on div at bounding box center [353, 79] width 85 height 189
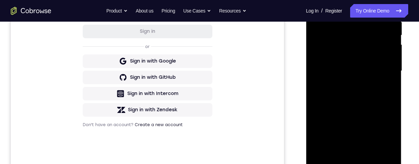
scroll to position [141, 0]
click at [235, 83] on div at bounding box center [353, 70] width 85 height 189
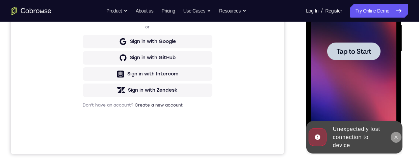
click at [235, 132] on button at bounding box center [395, 137] width 11 height 11
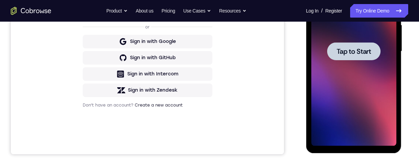
click at [235, 64] on div at bounding box center [353, 51] width 85 height 189
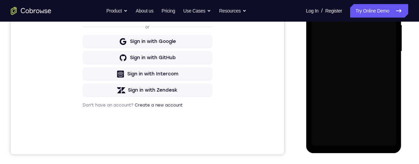
scroll to position [142, 0]
